Goal: Task Accomplishment & Management: Manage account settings

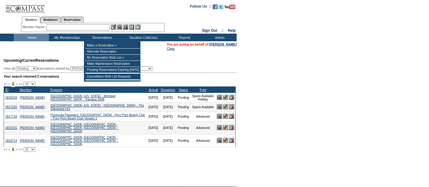
click at [97, 27] on input "text" at bounding box center [78, 27] width 64 height 6
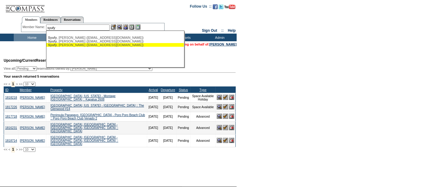
click at [93, 45] on div "Syufy , Ricki (rickisyufy@gmail.com)" at bounding box center [115, 45] width 134 height 4
type input "Syufy, Ricki (rickisyufy@gmail.com)"
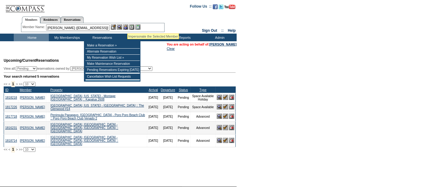
click at [127, 27] on img at bounding box center [125, 26] width 5 height 5
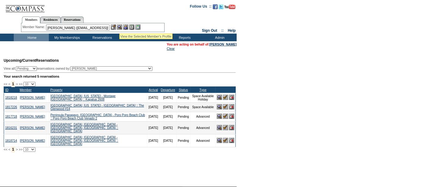
click at [121, 27] on img at bounding box center [119, 26] width 5 height 5
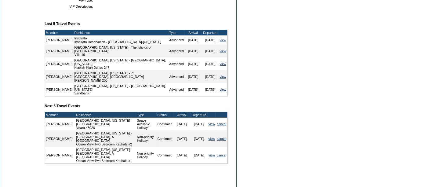
scroll to position [255, 0]
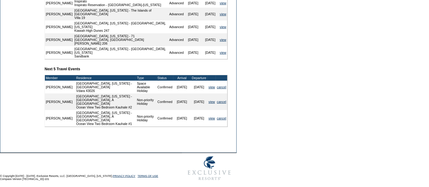
drag, startPoint x: 184, startPoint y: 80, endPoint x: 174, endPoint y: 79, distance: 10.5
click at [174, 81] on td "[DATE]" at bounding box center [182, 87] width 17 height 13
click at [191, 85] on td "[DATE]" at bounding box center [199, 87] width 17 height 13
drag, startPoint x: 202, startPoint y: 80, endPoint x: 194, endPoint y: 79, distance: 8.0
click at [194, 81] on td "[DATE]" at bounding box center [199, 87] width 17 height 13
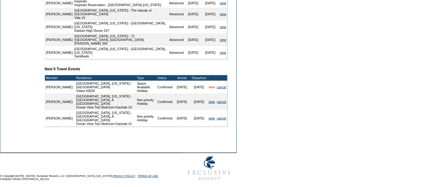
click at [209, 85] on link "view" at bounding box center [212, 87] width 6 height 4
